Goal: Find specific fact: Find specific fact

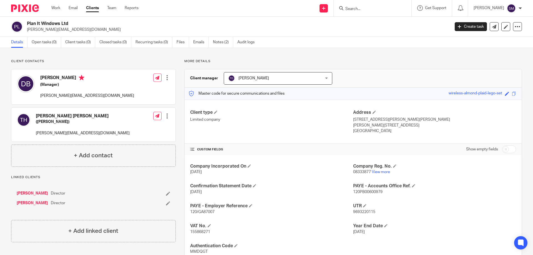
scroll to position [19, 0]
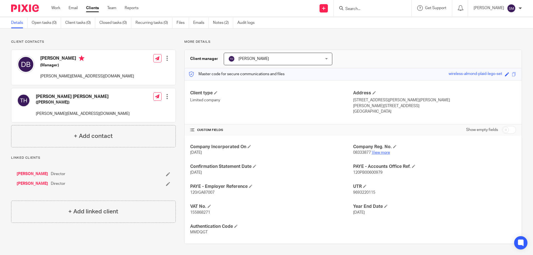
click at [379, 153] on link "View more" at bounding box center [381, 153] width 18 height 4
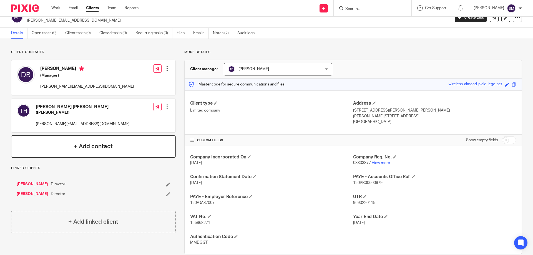
scroll to position [0, 0]
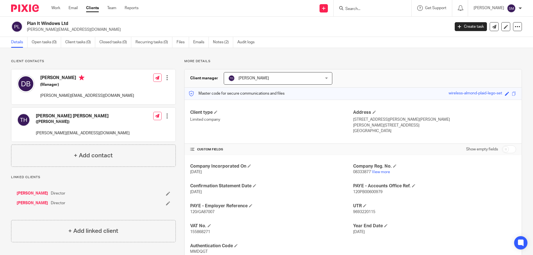
click at [358, 10] on input "Search" at bounding box center [370, 9] width 50 height 5
click at [367, 10] on input "Search" at bounding box center [370, 9] width 50 height 5
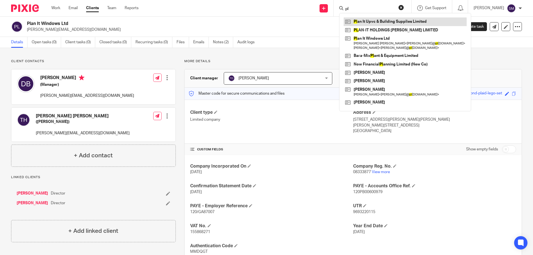
type input "pl"
click at [375, 21] on link at bounding box center [404, 21] width 123 height 8
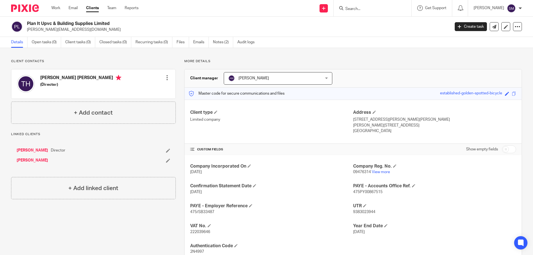
click at [372, 11] on input "Search" at bounding box center [370, 9] width 50 height 5
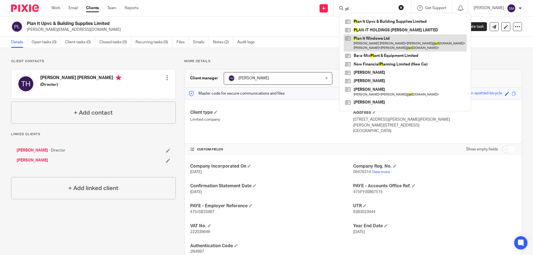
type input "pl"
click at [379, 37] on link at bounding box center [404, 42] width 123 height 17
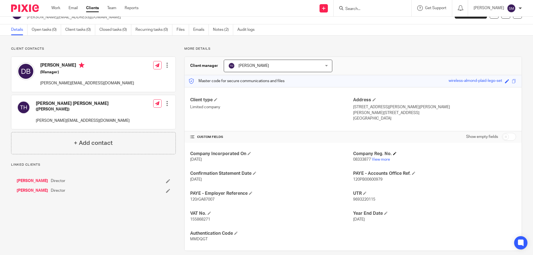
scroll to position [19, 0]
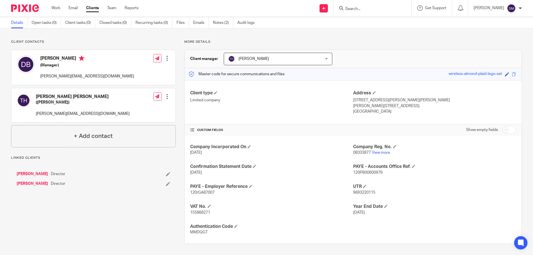
click at [367, 193] on span "9693220115" at bounding box center [364, 193] width 22 height 4
copy span "9693220115"
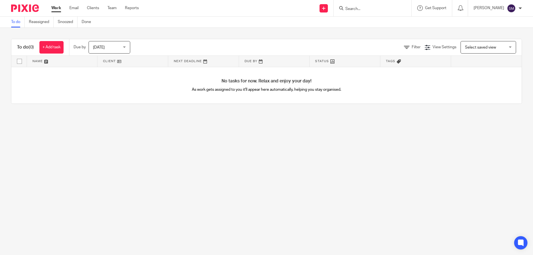
click at [357, 6] on form at bounding box center [374, 8] width 59 height 7
click at [360, 8] on input "Search" at bounding box center [370, 9] width 50 height 5
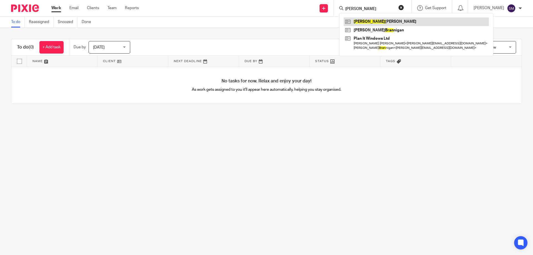
type input "brian"
click at [377, 17] on link at bounding box center [415, 21] width 145 height 8
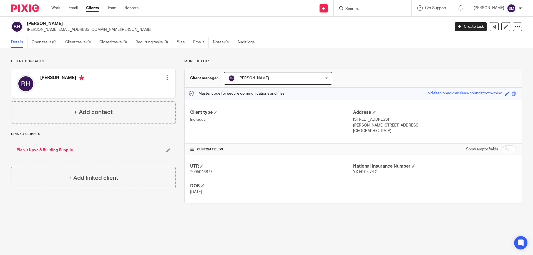
click at [202, 192] on span "[DATE]" at bounding box center [196, 192] width 12 height 4
copy span "[DATE]"
